Goal: Transaction & Acquisition: Purchase product/service

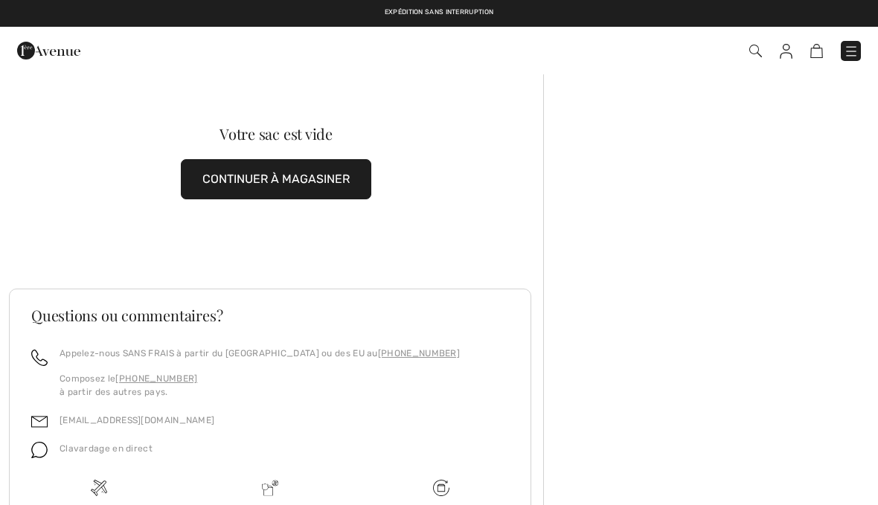
click at [852, 51] on img at bounding box center [851, 51] width 15 height 15
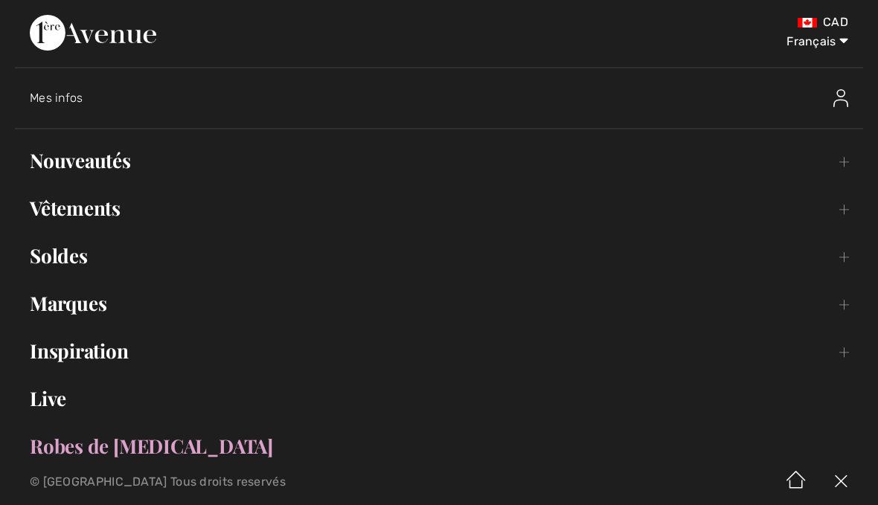
click at [112, 151] on link "Nouveautés Toggle submenu" at bounding box center [439, 160] width 849 height 33
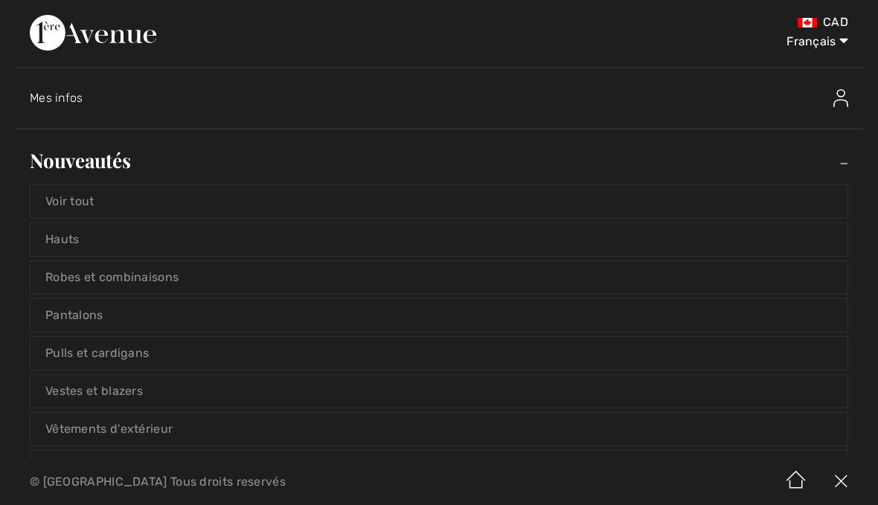
click at [101, 203] on link "Voir tout" at bounding box center [439, 201] width 817 height 33
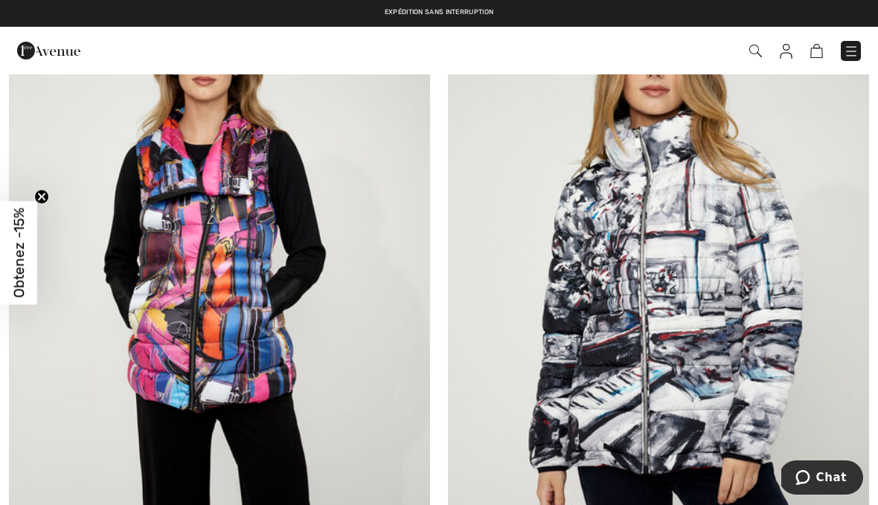
scroll to position [330, 0]
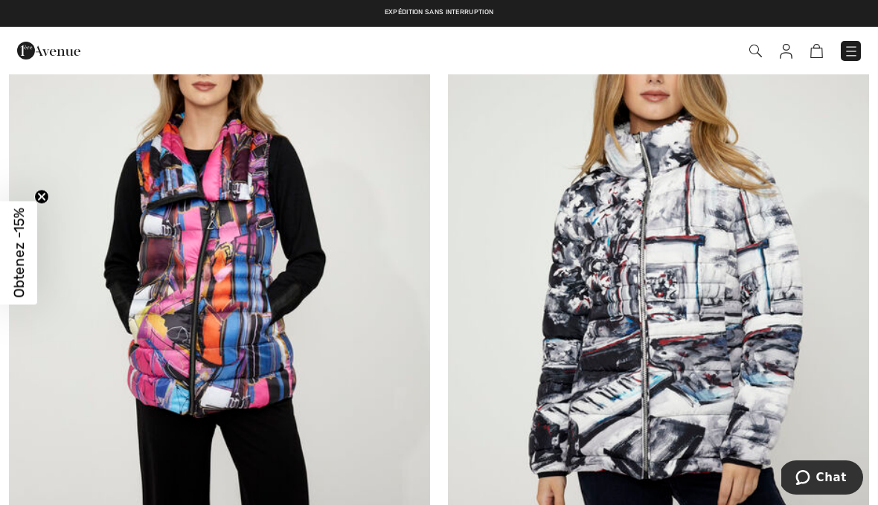
click at [699, 289] on img at bounding box center [658, 291] width 421 height 632
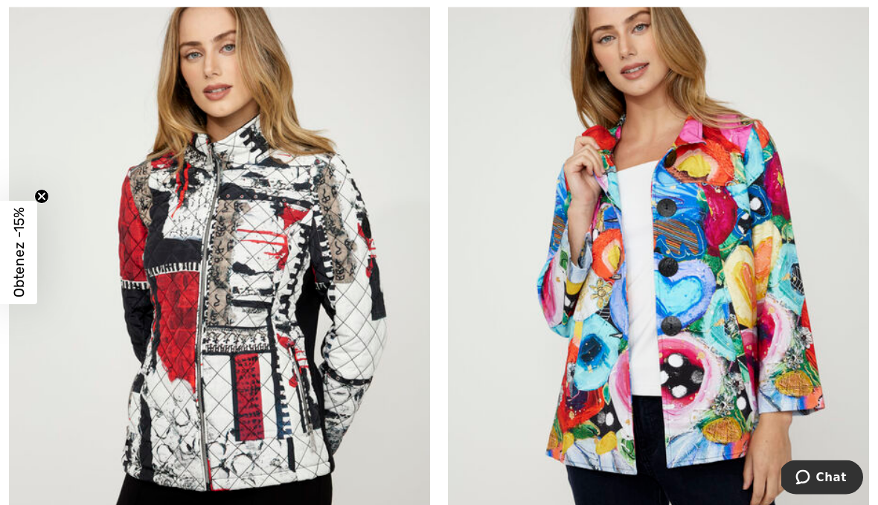
scroll to position [1042, 0]
click at [706, 309] on img at bounding box center [658, 270] width 421 height 632
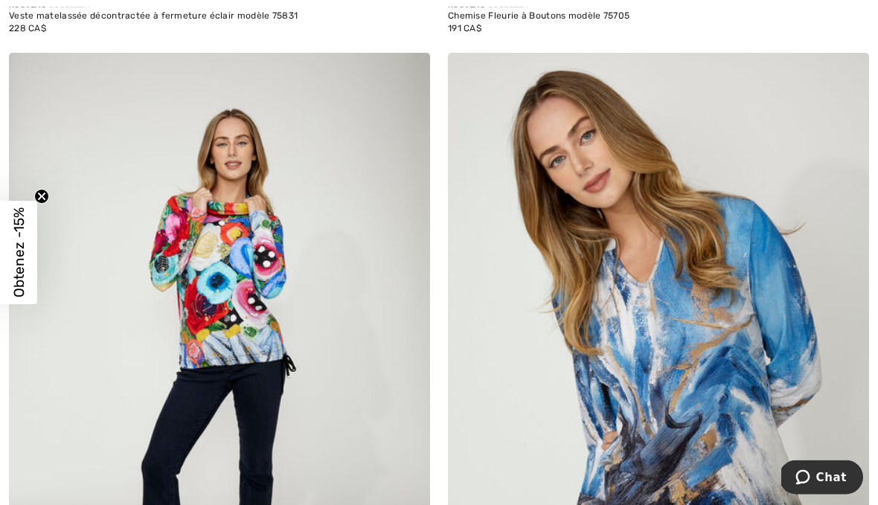
scroll to position [1661, 0]
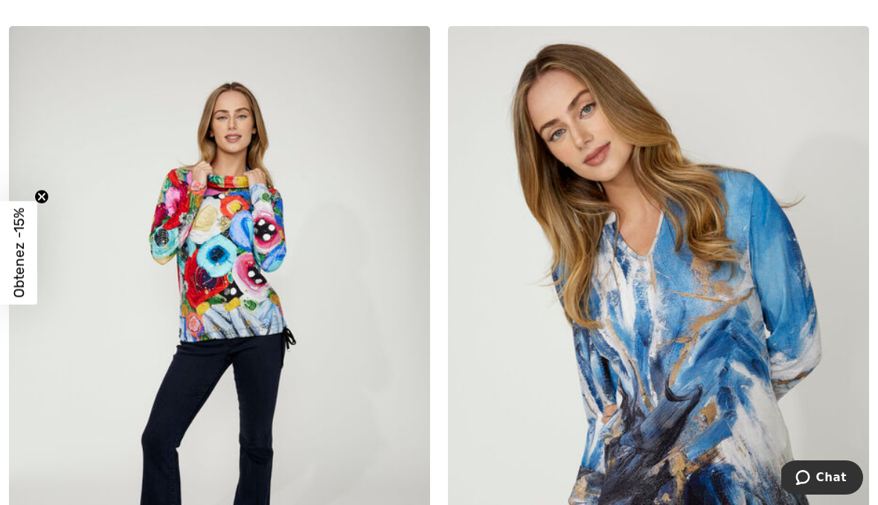
click at [674, 299] on img at bounding box center [658, 342] width 421 height 632
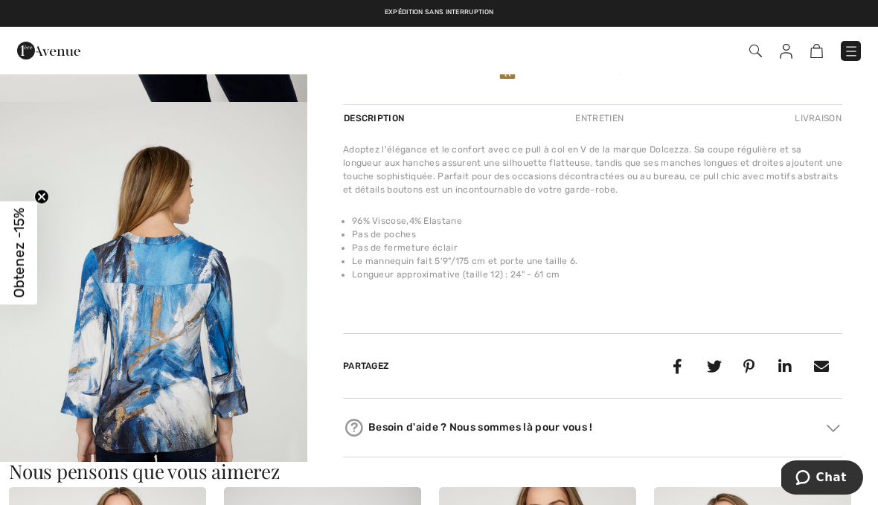
scroll to position [427, 0]
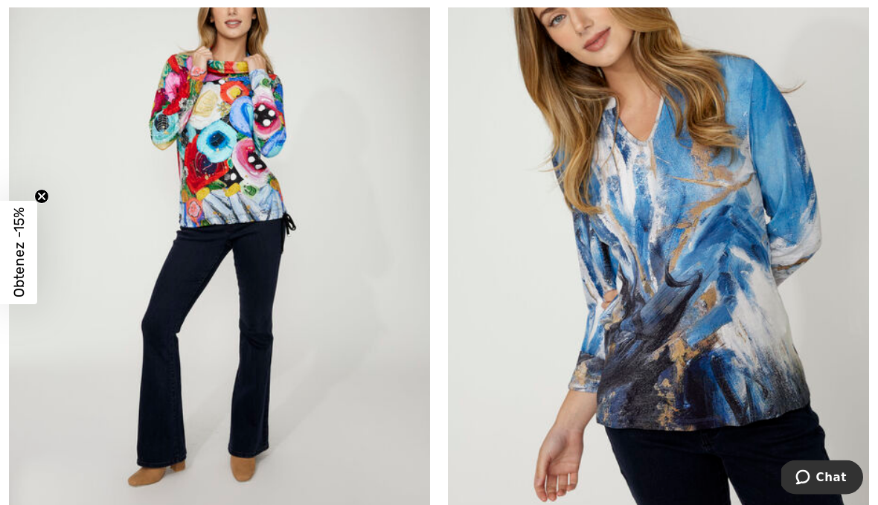
scroll to position [1776, 0]
click at [720, 276] on img at bounding box center [658, 227] width 421 height 632
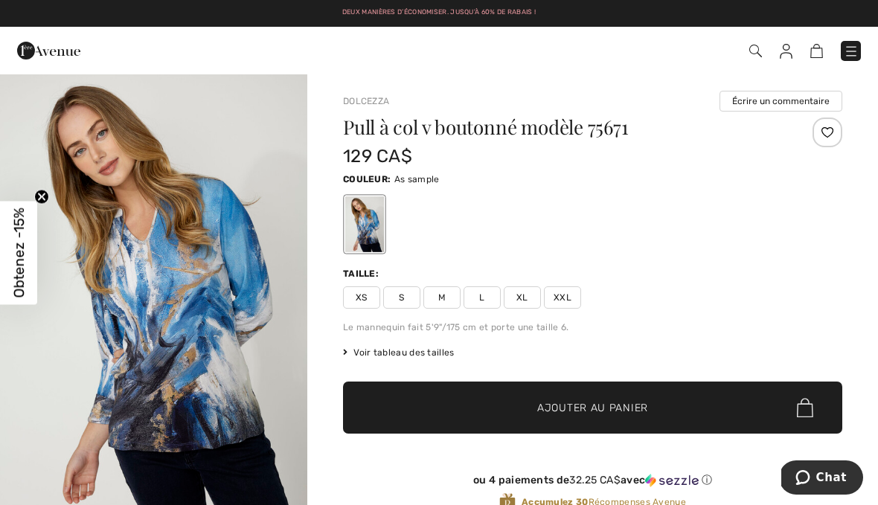
click at [694, 208] on div at bounding box center [593, 225] width 500 height 62
click at [450, 308] on span "M" at bounding box center [442, 298] width 37 height 22
